Goal: Check status

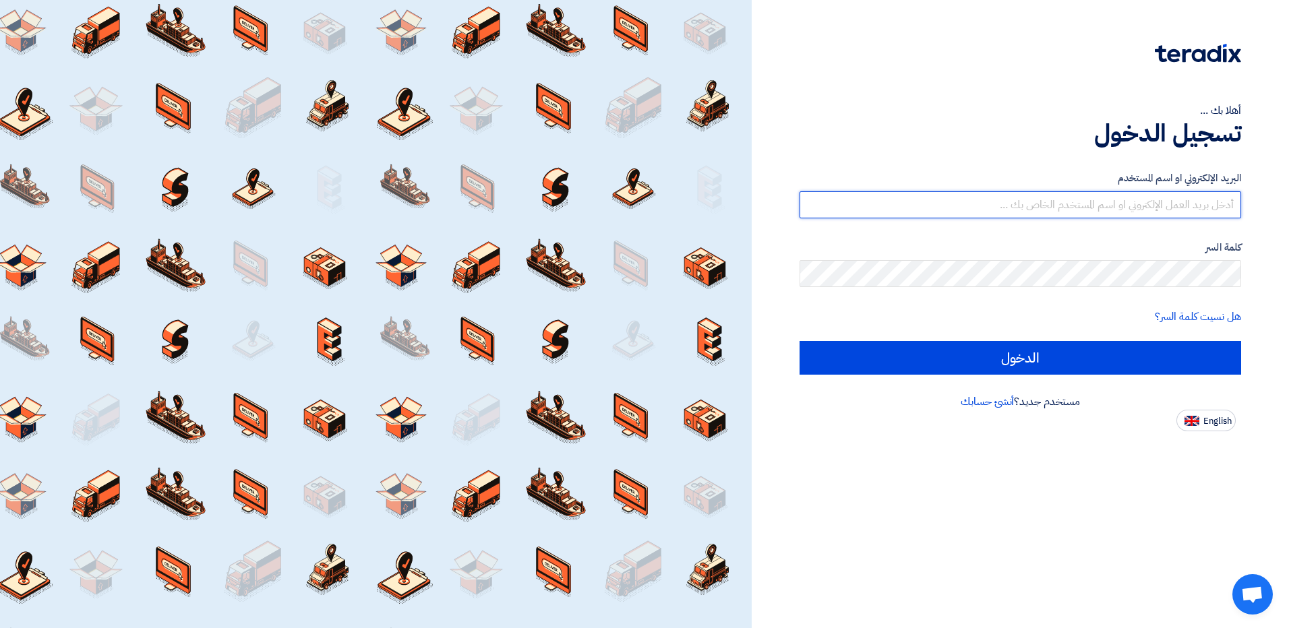
type input "[EMAIL_ADDRESS][DOMAIN_NAME]"
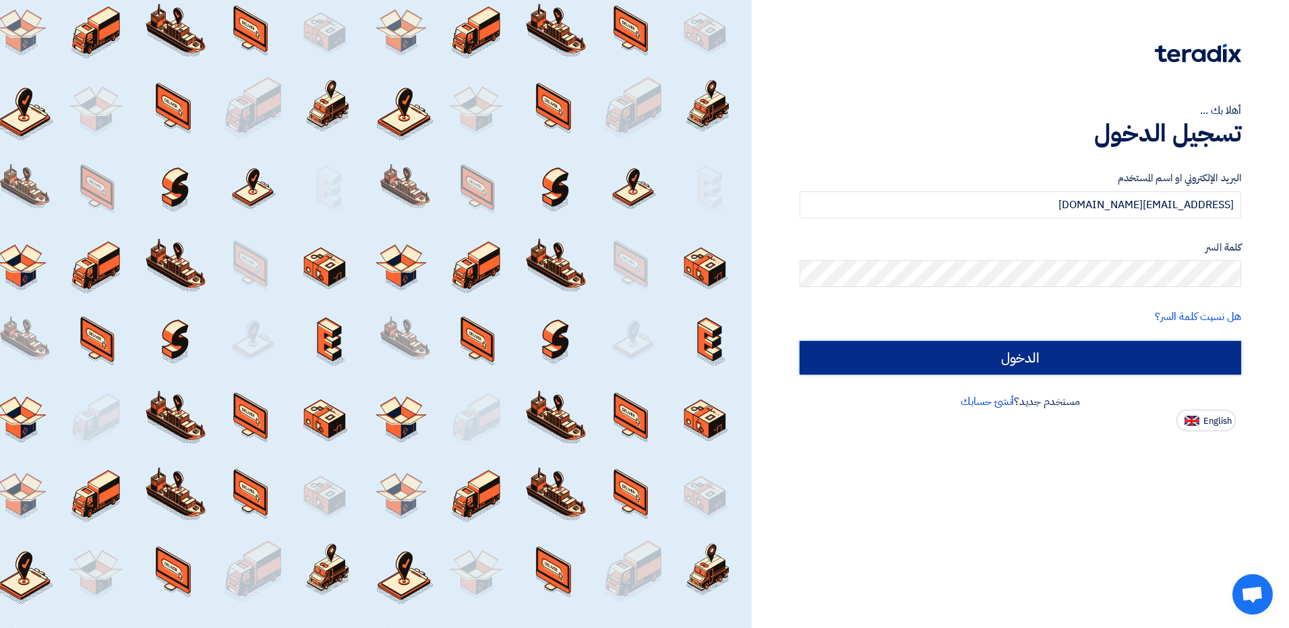
click at [982, 351] on input "الدخول" at bounding box center [1021, 358] width 442 height 34
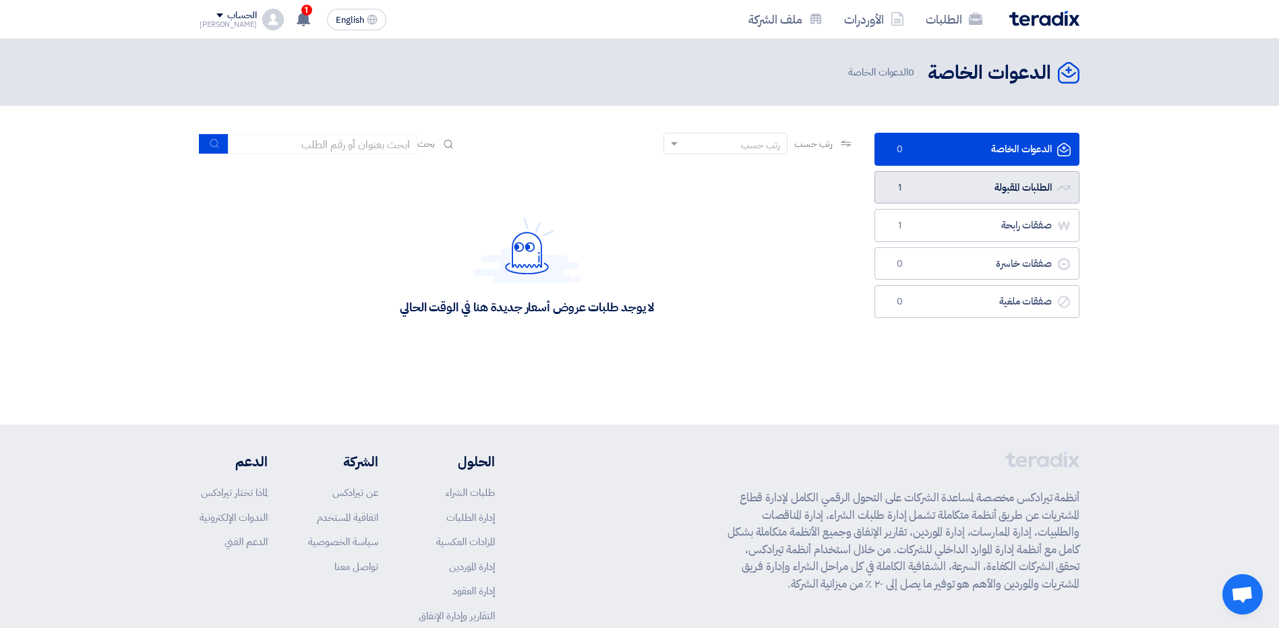
click at [950, 175] on link "الطلبات المقبولة الطلبات المقبولة 1" at bounding box center [977, 187] width 205 height 33
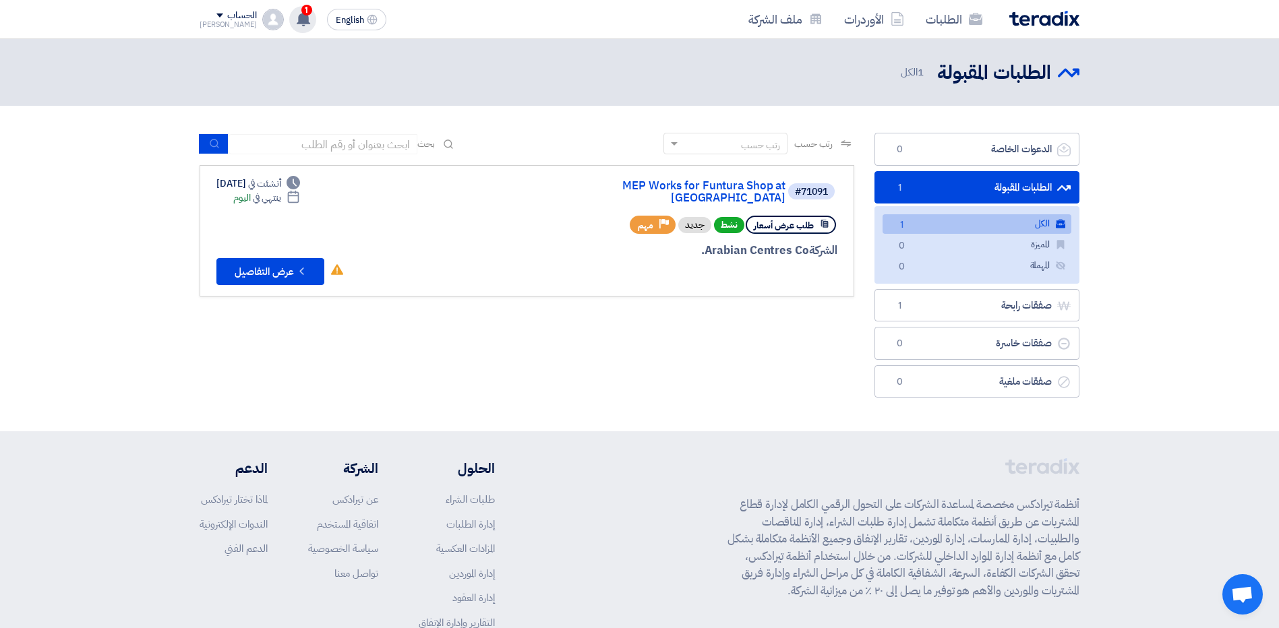
click at [301, 13] on span "1" at bounding box center [306, 10] width 11 height 11
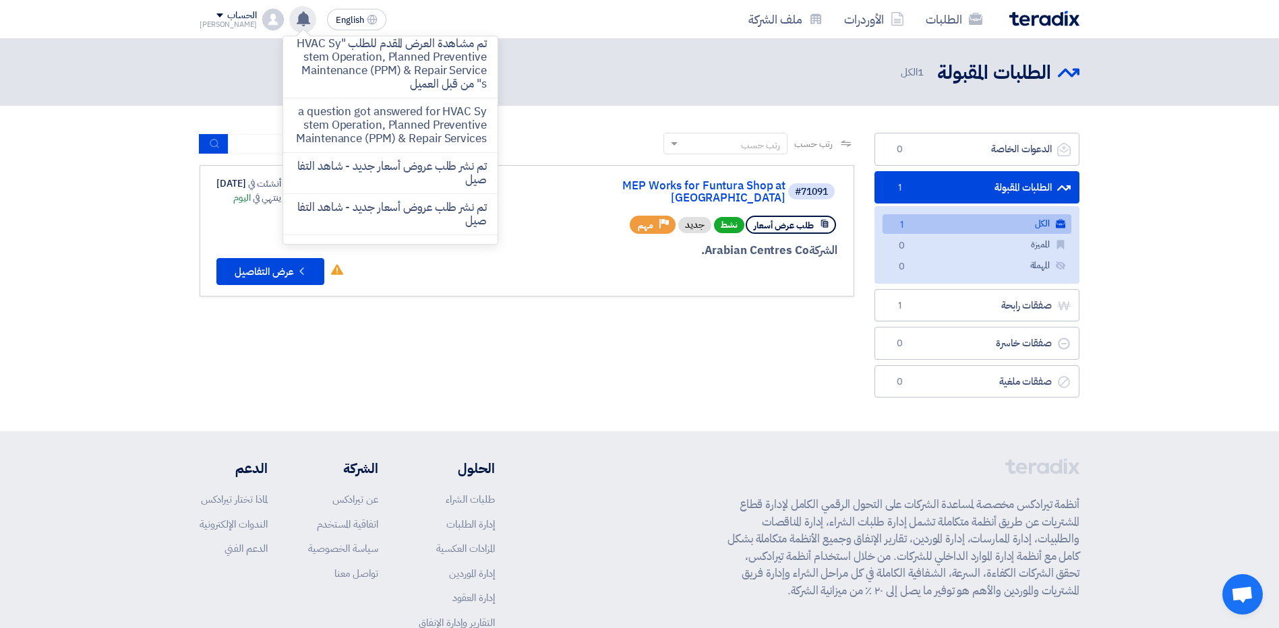
scroll to position [162, 0]
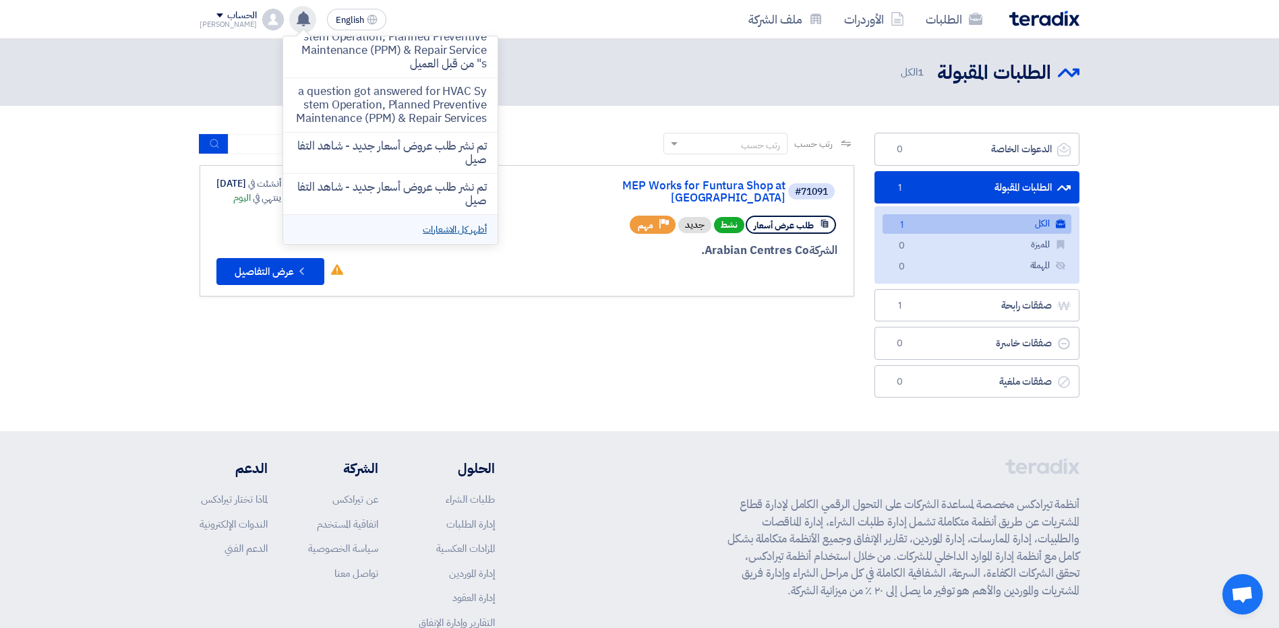
click at [430, 229] on link "أظهر كل الاشعارات" at bounding box center [454, 230] width 63 height 14
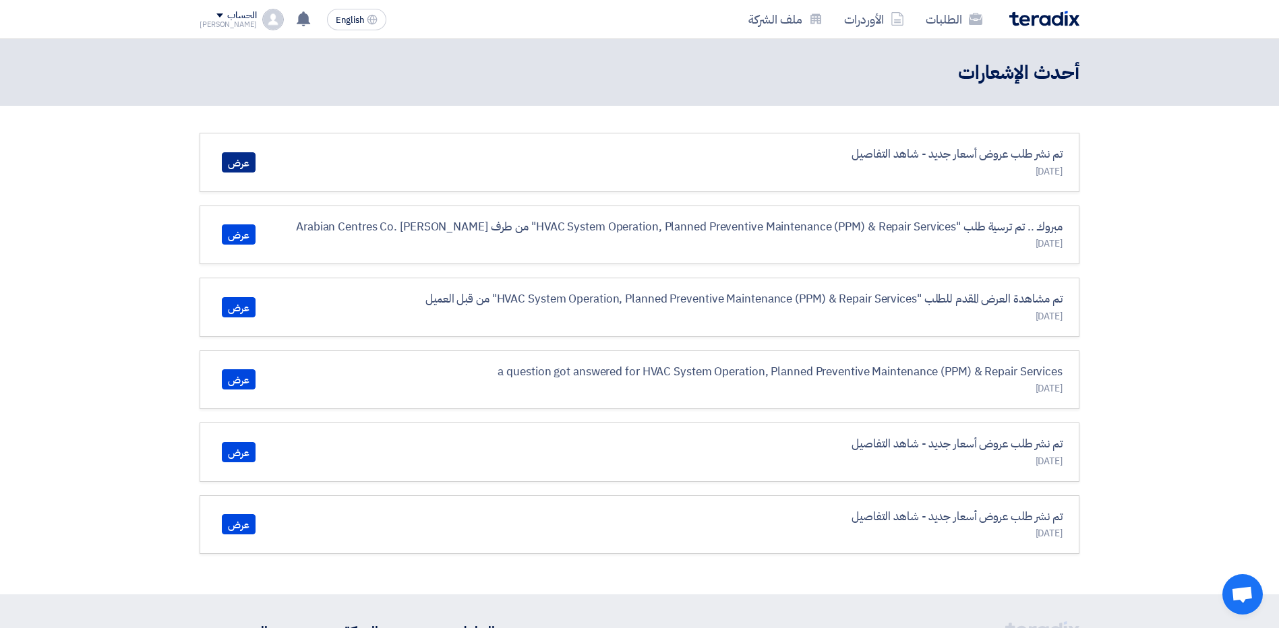
click at [235, 156] on link "عرض" at bounding box center [239, 162] width 34 height 20
